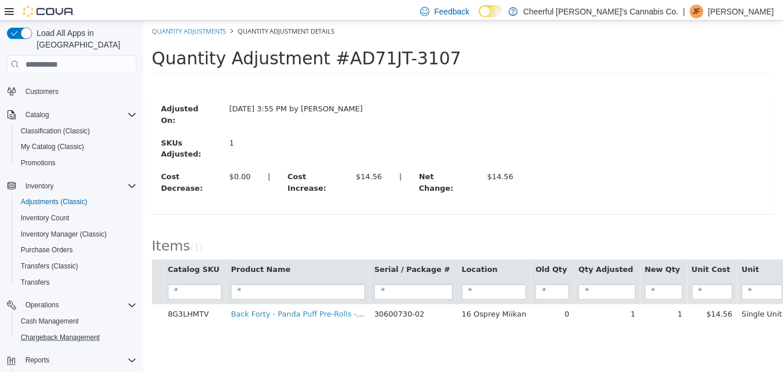
scroll to position [116, 0]
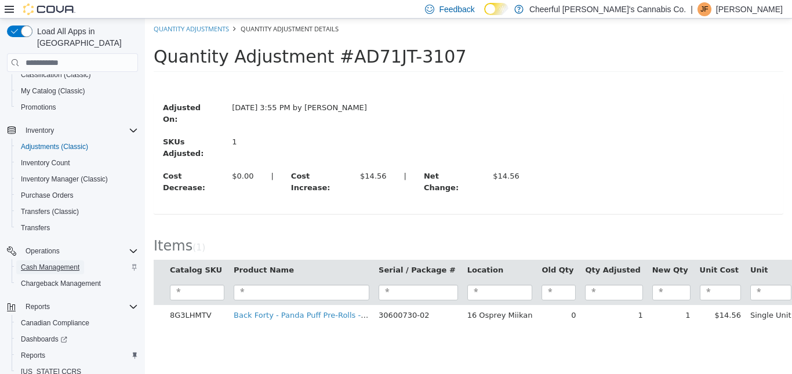
click at [71, 260] on span "Cash Management" at bounding box center [50, 267] width 59 height 14
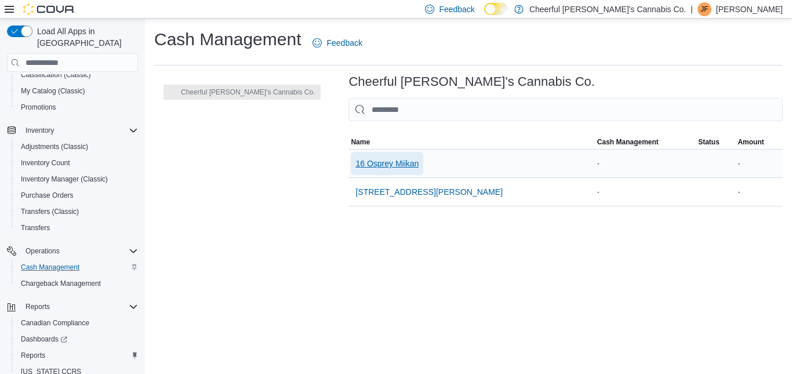
click at [355, 168] on span "16 Osprey Miikan" at bounding box center [386, 164] width 63 height 12
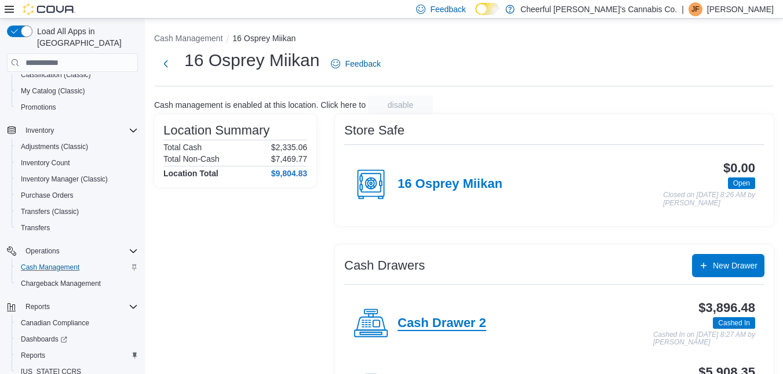
click at [481, 318] on h4 "Cash Drawer 2" at bounding box center [442, 323] width 89 height 15
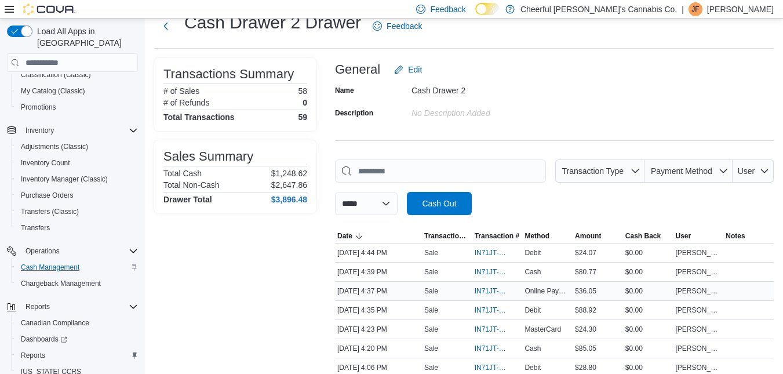
scroll to position [58, 0]
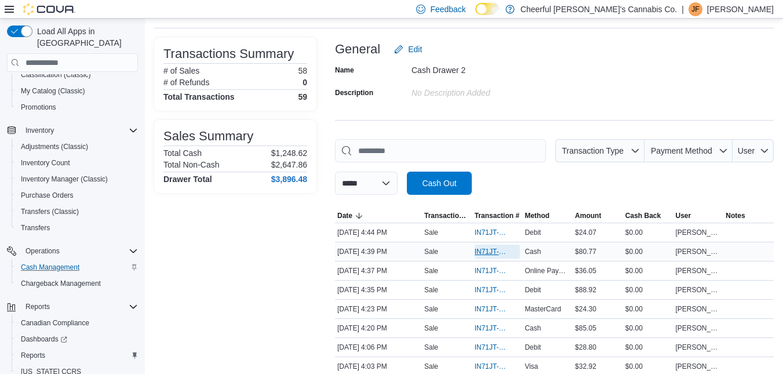
click at [503, 253] on span "IN71JT-402522" at bounding box center [492, 251] width 34 height 9
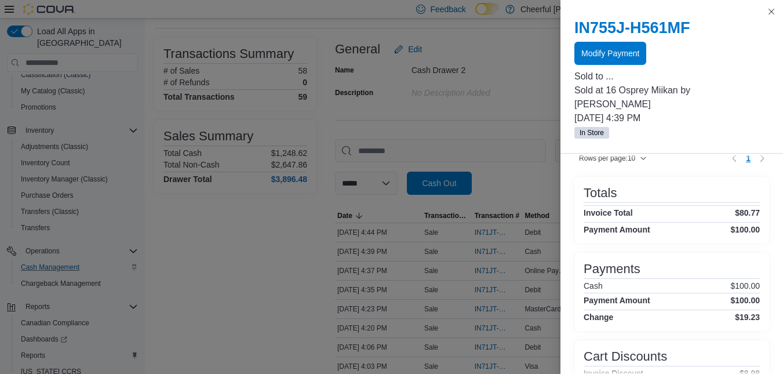
scroll to position [169, 0]
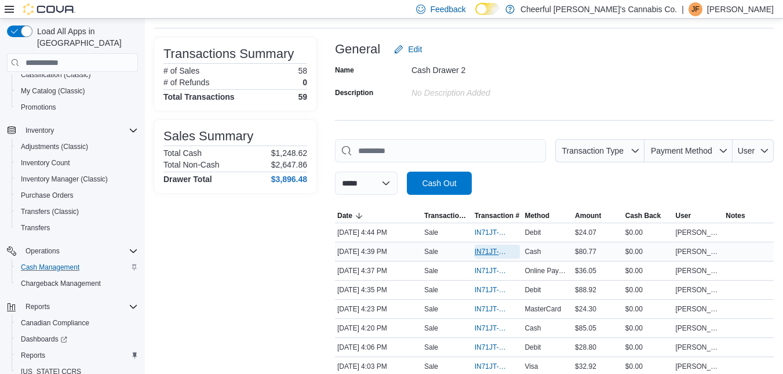
click at [488, 253] on span "IN71JT-402522" at bounding box center [492, 251] width 34 height 9
click at [501, 229] on span "IN71JT-402523" at bounding box center [492, 232] width 34 height 9
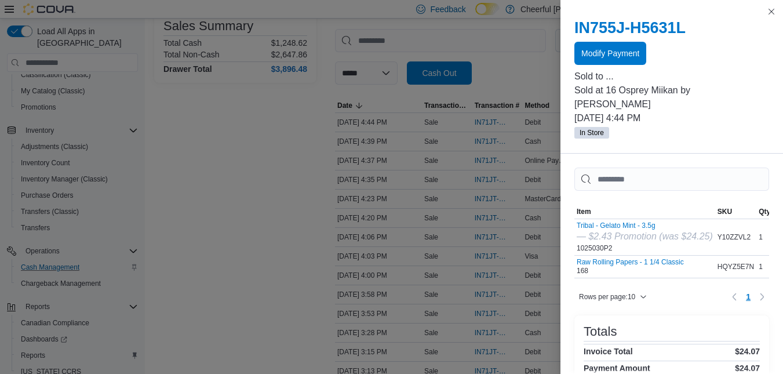
scroll to position [174, 0]
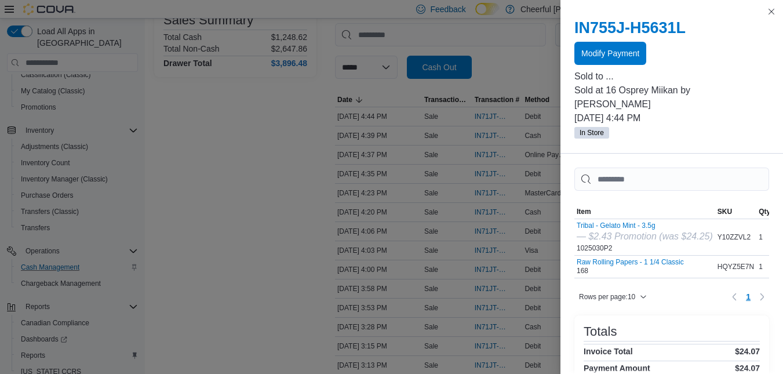
drag, startPoint x: 707, startPoint y: 139, endPoint x: 218, endPoint y: 202, distance: 493.4
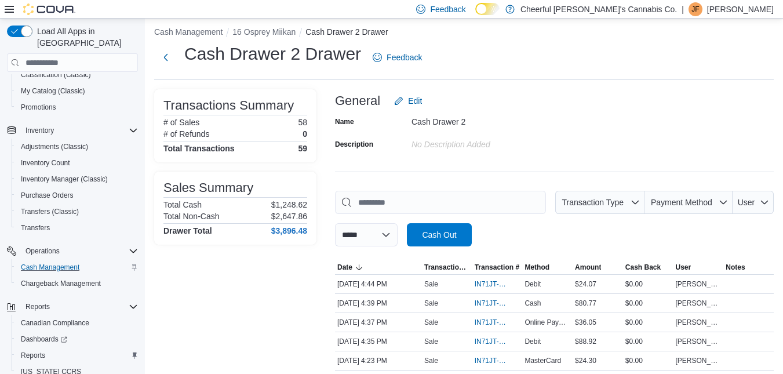
scroll to position [0, 0]
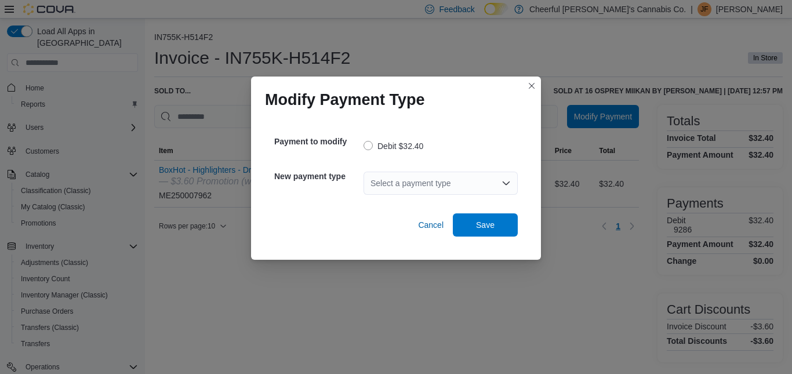
click at [505, 185] on icon "Open list of options" at bounding box center [506, 183] width 9 height 9
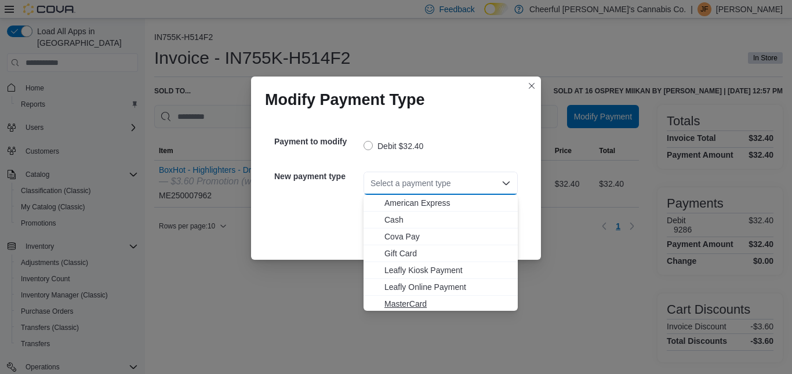
scroll to position [52, 0]
click at [386, 300] on span "Visa" at bounding box center [447, 302] width 126 height 12
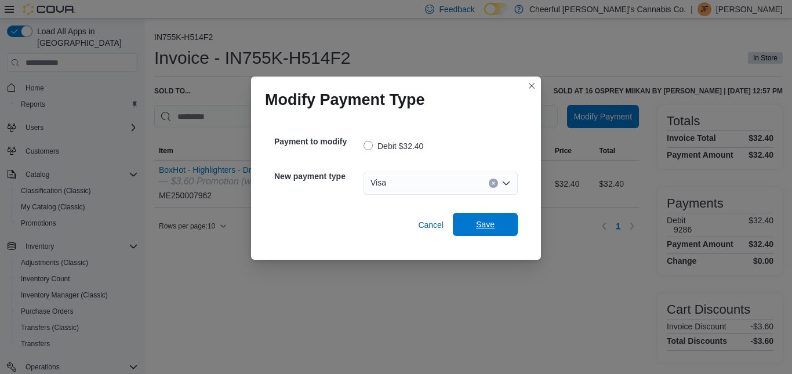
click at [484, 227] on span "Save" at bounding box center [485, 225] width 19 height 12
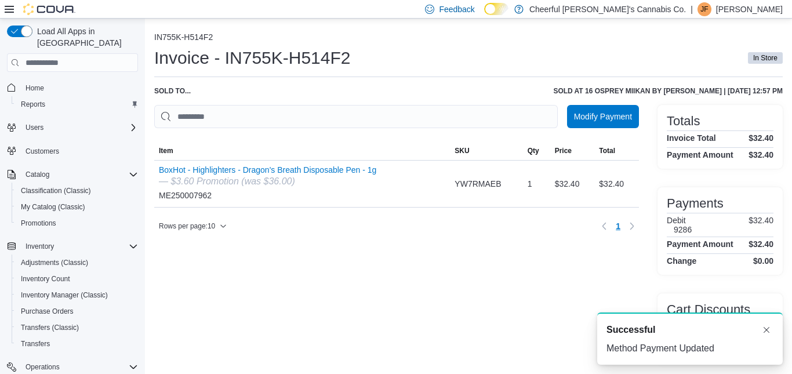
scroll to position [0, 0]
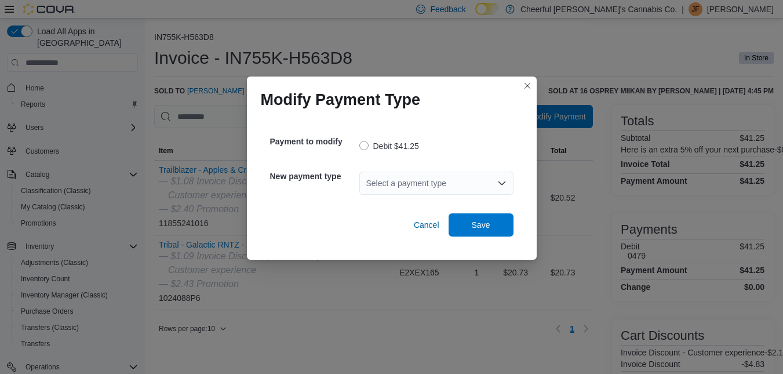
click at [500, 184] on icon "Open list of options" at bounding box center [501, 182] width 7 height 3
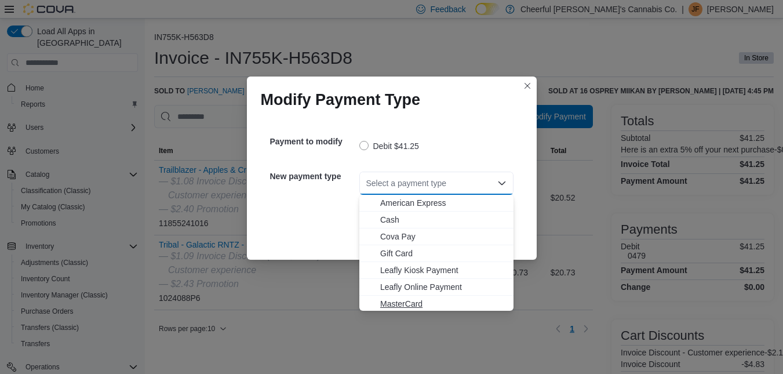
click at [411, 301] on span "MasterCard" at bounding box center [443, 304] width 126 height 12
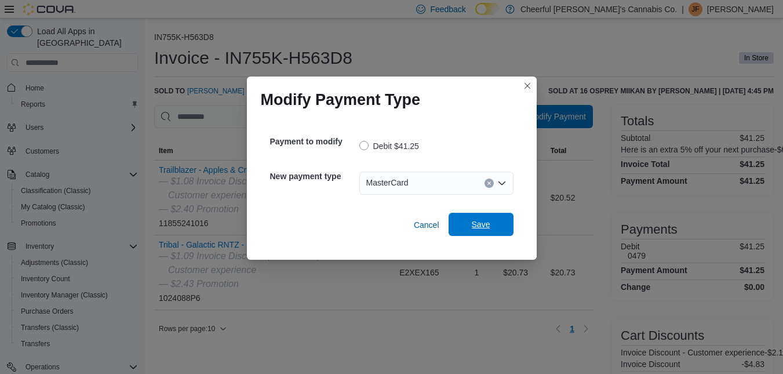
click at [481, 224] on span "Save" at bounding box center [481, 225] width 19 height 12
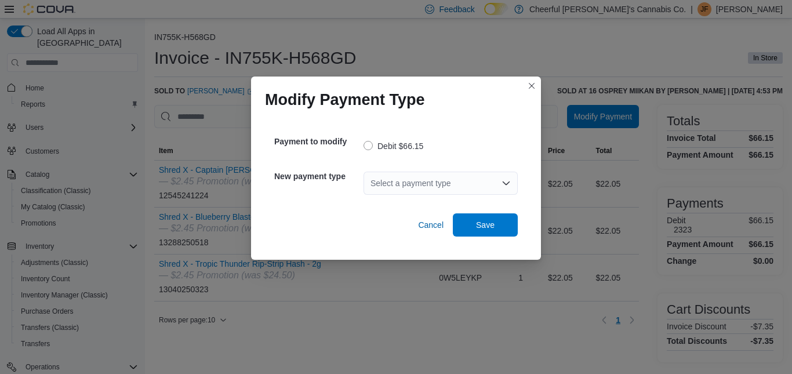
click at [509, 181] on icon "Open list of options" at bounding box center [506, 183] width 9 height 9
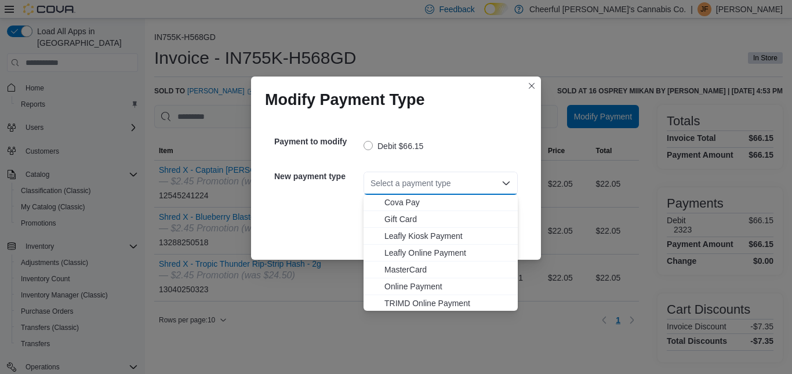
scroll to position [52, 0]
click at [395, 300] on span "Visa" at bounding box center [447, 302] width 126 height 12
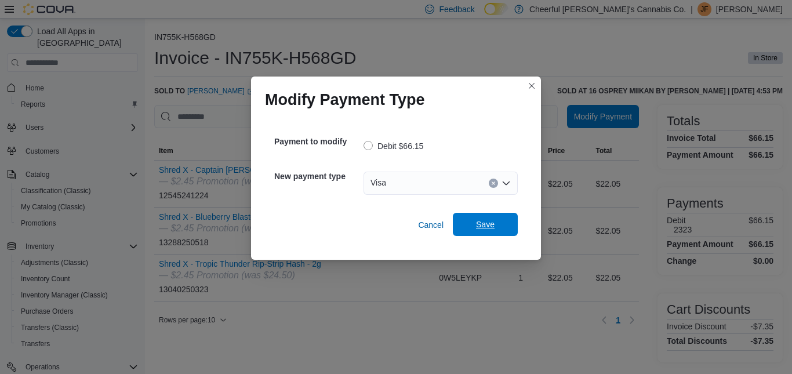
click at [476, 224] on span "Save" at bounding box center [485, 225] width 19 height 12
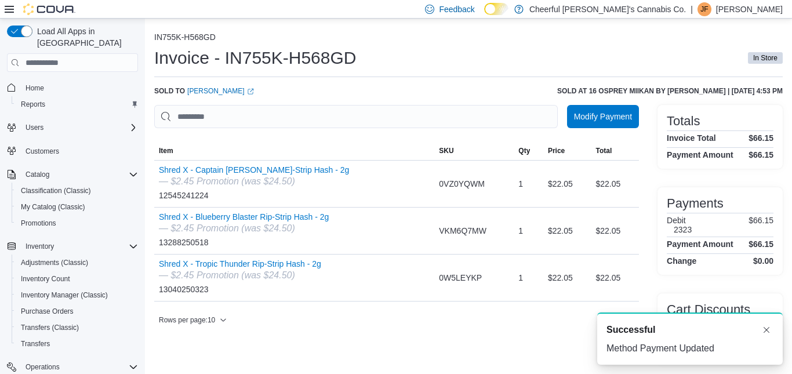
scroll to position [0, 0]
